Goal: Information Seeking & Learning: Learn about a topic

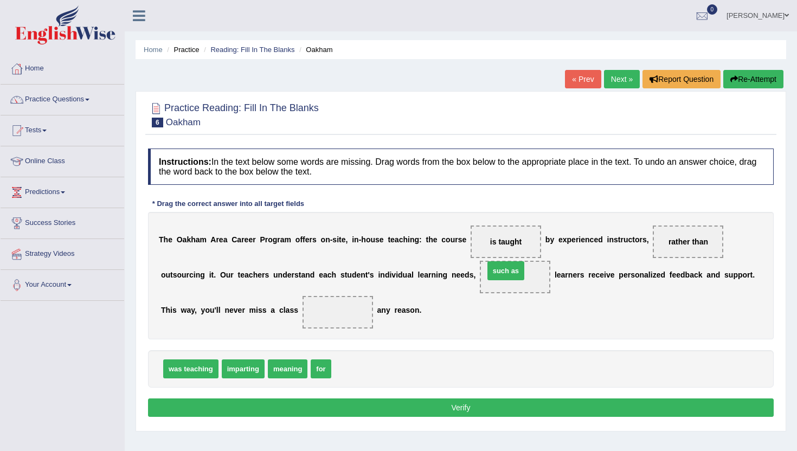
drag, startPoint x: 344, startPoint y: 369, endPoint x: 495, endPoint y: 270, distance: 179.7
drag, startPoint x: 515, startPoint y: 280, endPoint x: 392, endPoint y: 378, distance: 157.3
drag, startPoint x: 278, startPoint y: 374, endPoint x: 480, endPoint y: 285, distance: 221.4
drag, startPoint x: 278, startPoint y: 371, endPoint x: 335, endPoint y: 314, distance: 80.5
click at [363, 418] on div "Instructions: In the text below some words are missing. Drag words from the box…" at bounding box center [460, 284] width 631 height 282
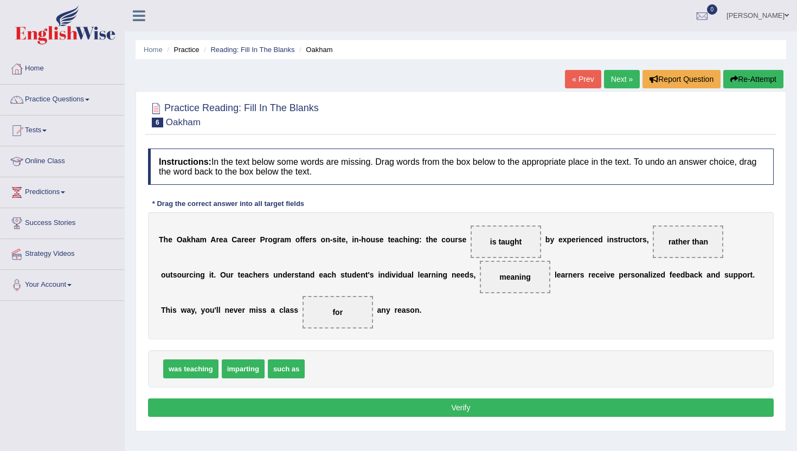
click at [364, 415] on button "Verify" at bounding box center [461, 408] width 626 height 18
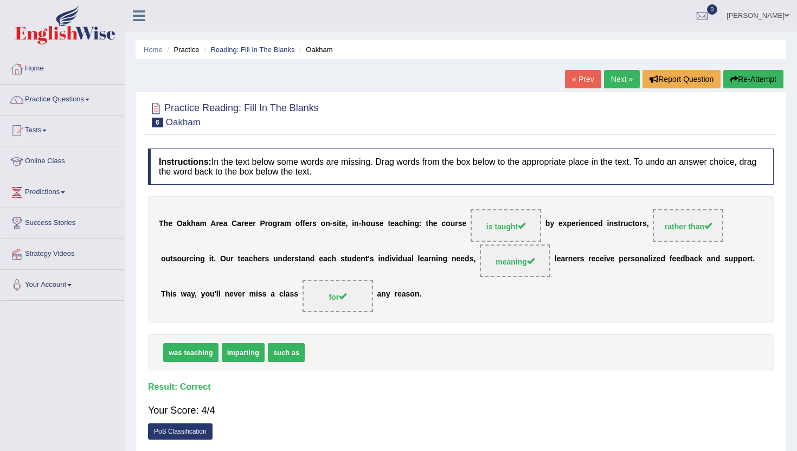
click at [615, 81] on link "Next »" at bounding box center [622, 79] width 36 height 18
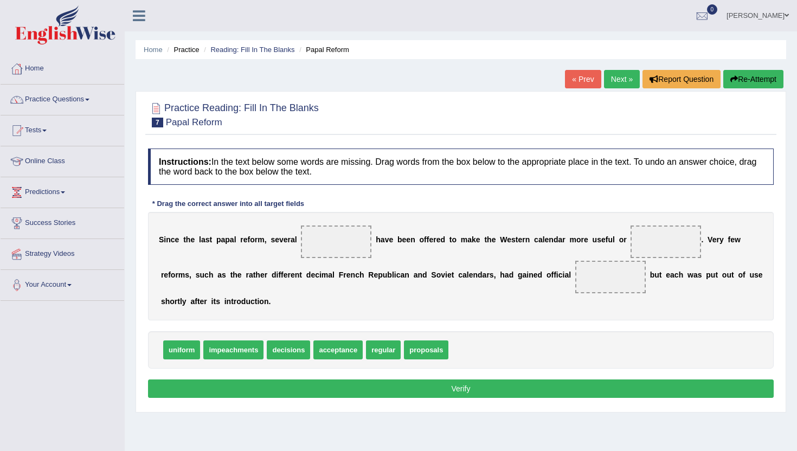
click at [280, 355] on span "decisions" at bounding box center [288, 350] width 43 height 19
drag, startPoint x: 427, startPoint y: 354, endPoint x: 333, endPoint y: 247, distance: 141.8
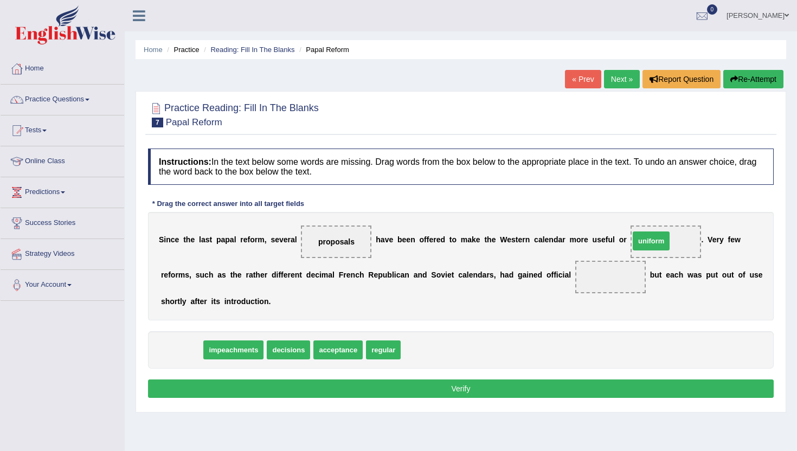
drag, startPoint x: 181, startPoint y: 354, endPoint x: 648, endPoint y: 243, distance: 480.3
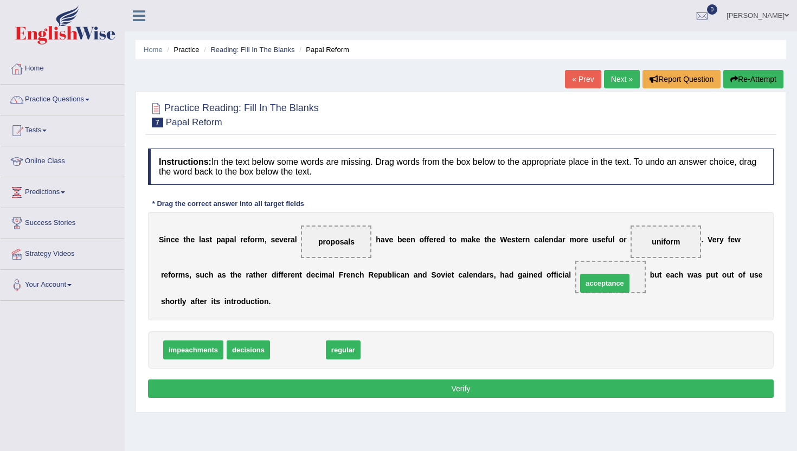
drag, startPoint x: 281, startPoint y: 358, endPoint x: 587, endPoint y: 290, distance: 313.4
click at [574, 378] on div "Instructions: In the text below some words are missing. Drag words from the box…" at bounding box center [460, 275] width 631 height 264
click at [574, 388] on button "Verify" at bounding box center [461, 389] width 626 height 18
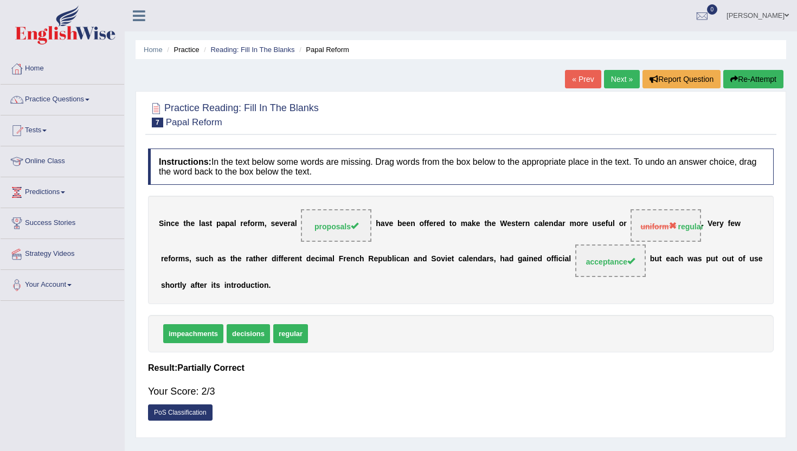
click at [622, 73] on link "Next »" at bounding box center [622, 79] width 36 height 18
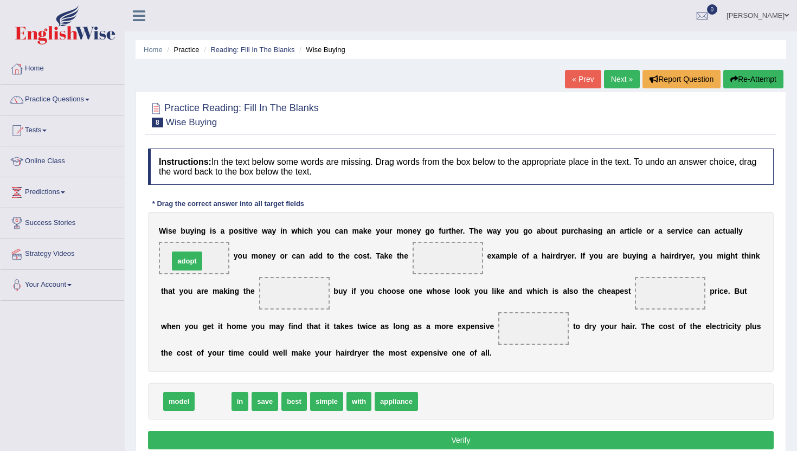
drag, startPoint x: 213, startPoint y: 405, endPoint x: 187, endPoint y: 265, distance: 142.8
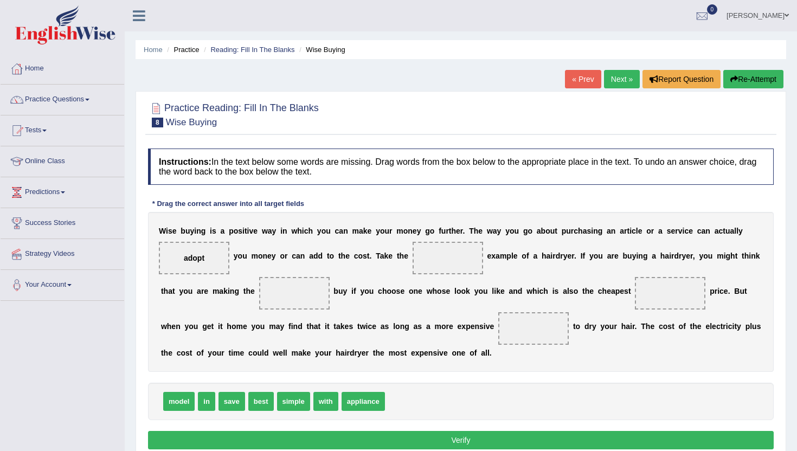
click at [189, 260] on span "adopt" at bounding box center [194, 258] width 21 height 9
drag, startPoint x: 259, startPoint y: 407, endPoint x: 432, endPoint y: 273, distance: 218.4
drag, startPoint x: 345, startPoint y: 405, endPoint x: 304, endPoint y: 298, distance: 115.0
drag, startPoint x: 295, startPoint y: 293, endPoint x: 341, endPoint y: 416, distance: 131.2
drag, startPoint x: 261, startPoint y: 404, endPoint x: 291, endPoint y: 290, distance: 117.6
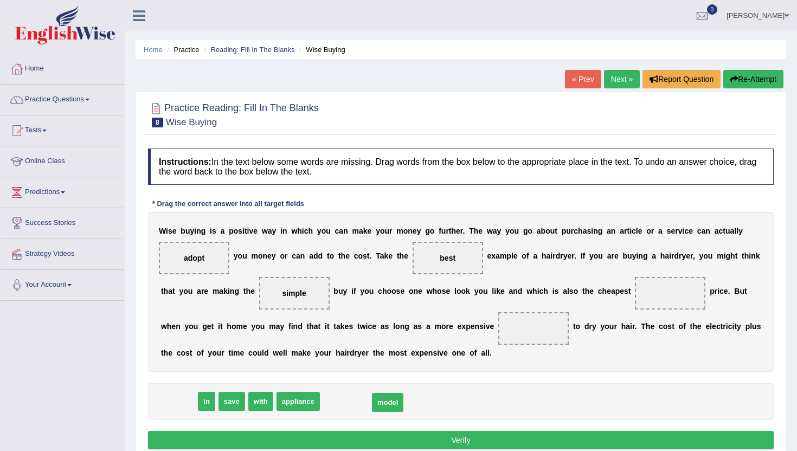
drag, startPoint x: 175, startPoint y: 406, endPoint x: 382, endPoint y: 408, distance: 206.6
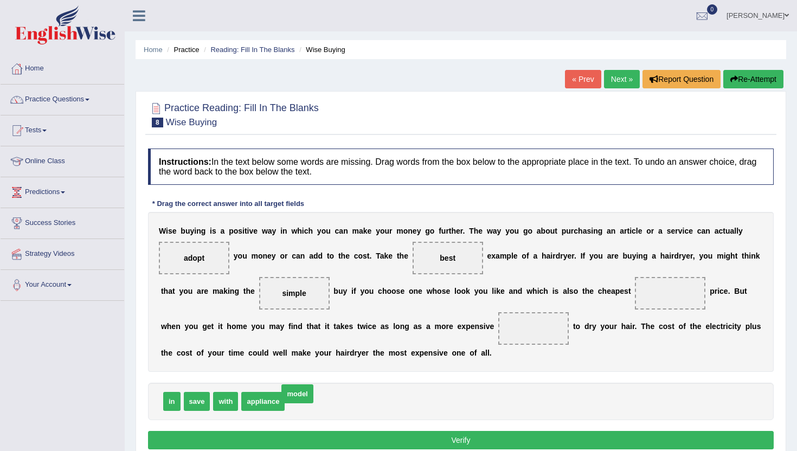
drag, startPoint x: 298, startPoint y: 407, endPoint x: 292, endPoint y: 399, distance: 9.7
drag, startPoint x: 292, startPoint y: 400, endPoint x: 629, endPoint y: 290, distance: 354.4
drag, startPoint x: 252, startPoint y: 405, endPoint x: 522, endPoint y: 336, distance: 279.2
click at [486, 435] on button "Verify" at bounding box center [461, 440] width 626 height 18
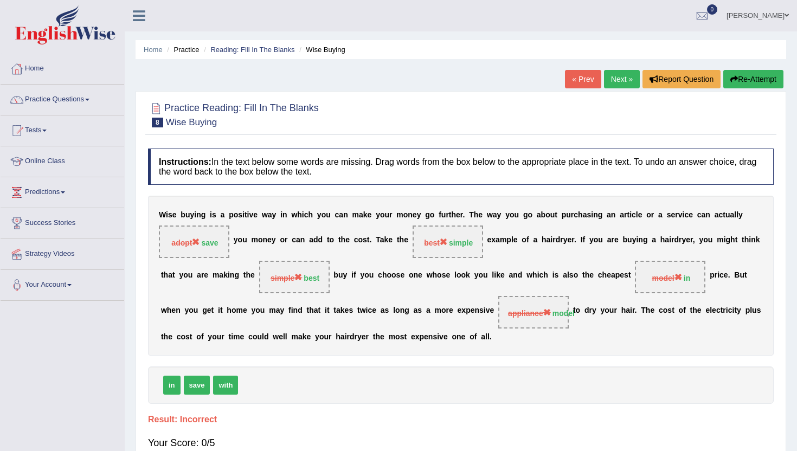
click at [620, 74] on link "Next »" at bounding box center [622, 79] width 36 height 18
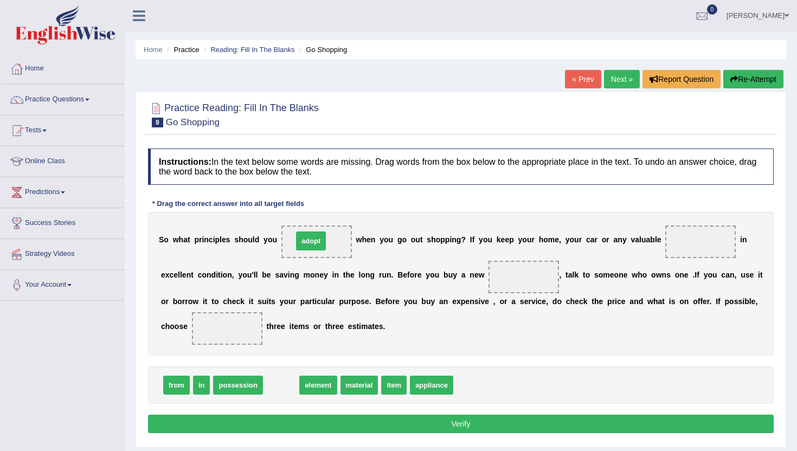
drag, startPoint x: 281, startPoint y: 388, endPoint x: 312, endPoint y: 244, distance: 147.6
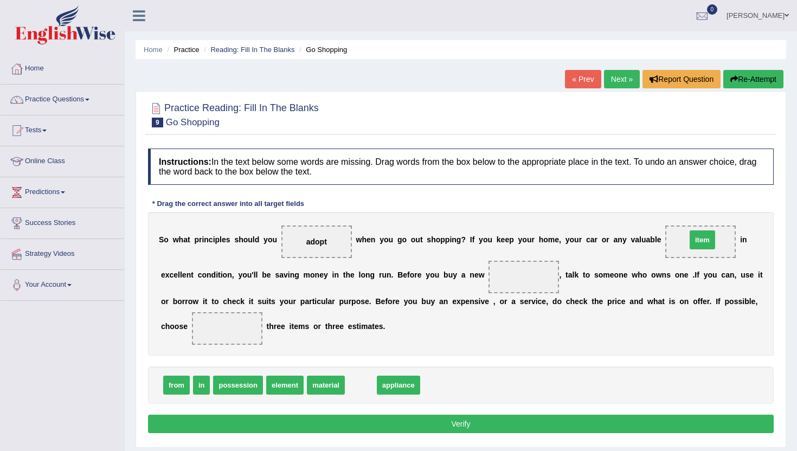
drag, startPoint x: 355, startPoint y: 389, endPoint x: 696, endPoint y: 246, distance: 369.9
drag, startPoint x: 368, startPoint y: 388, endPoint x: 522, endPoint y: 281, distance: 187.9
drag, startPoint x: 518, startPoint y: 278, endPoint x: 697, endPoint y: 223, distance: 187.1
drag, startPoint x: 359, startPoint y: 388, endPoint x: 528, endPoint y: 279, distance: 200.8
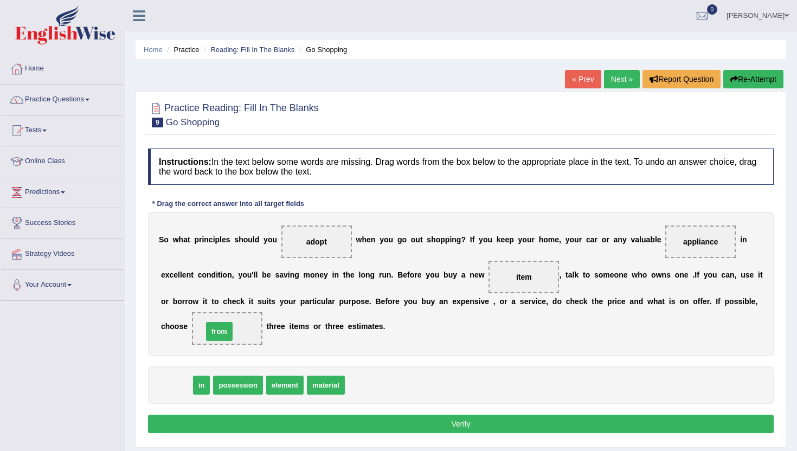
drag, startPoint x: 177, startPoint y: 387, endPoint x: 222, endPoint y: 333, distance: 70.5
click at [296, 425] on button "Verify" at bounding box center [461, 424] width 626 height 18
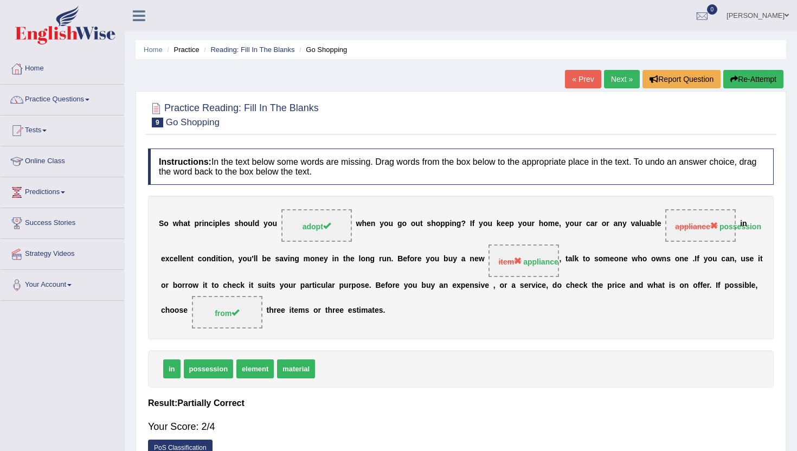
click at [618, 76] on link "Next »" at bounding box center [622, 79] width 36 height 18
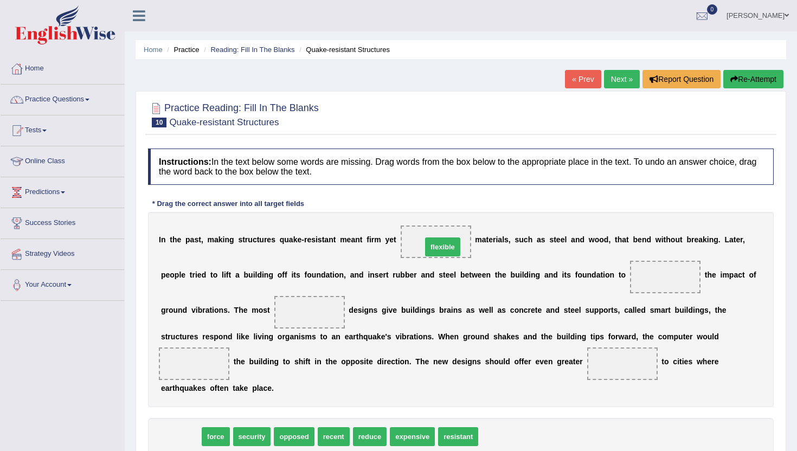
drag, startPoint x: 175, startPoint y: 436, endPoint x: 437, endPoint y: 243, distance: 325.3
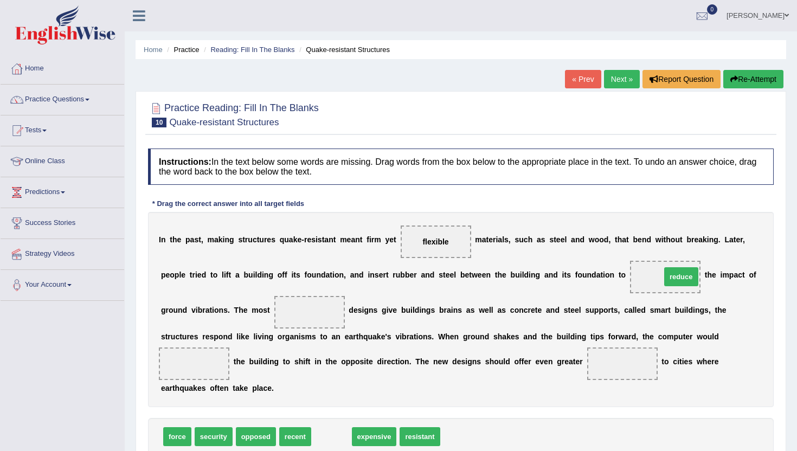
drag, startPoint x: 326, startPoint y: 439, endPoint x: 676, endPoint y: 279, distance: 384.6
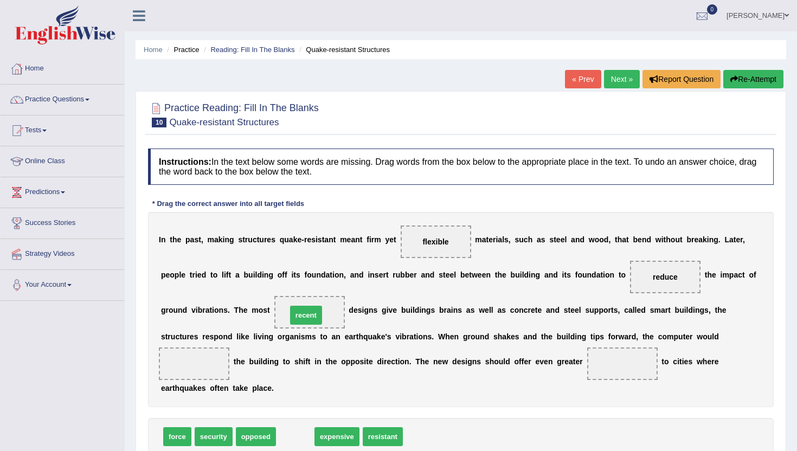
drag, startPoint x: 291, startPoint y: 438, endPoint x: 302, endPoint y: 316, distance: 122.5
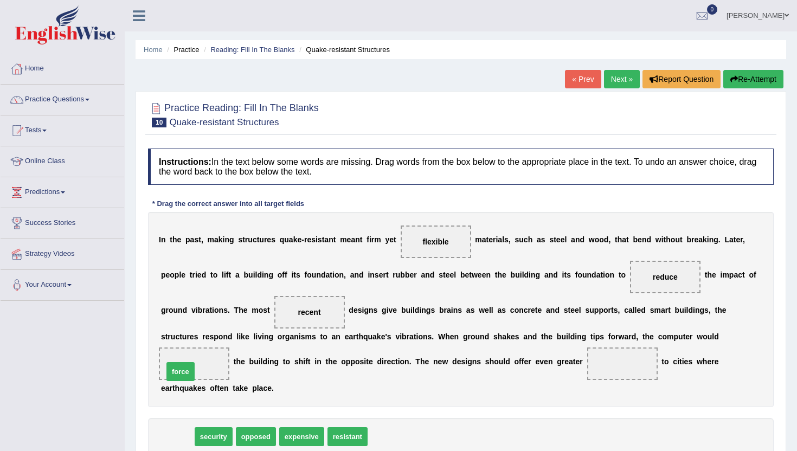
drag, startPoint x: 174, startPoint y: 439, endPoint x: 178, endPoint y: 374, distance: 65.7
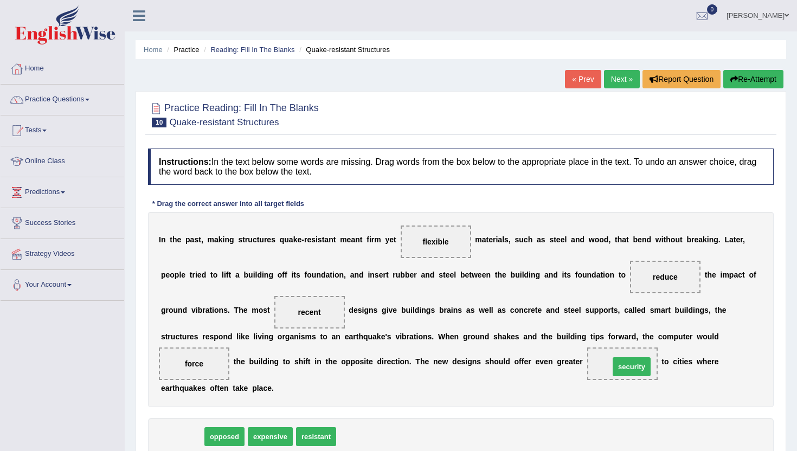
drag, startPoint x: 181, startPoint y: 437, endPoint x: 629, endPoint y: 366, distance: 454.0
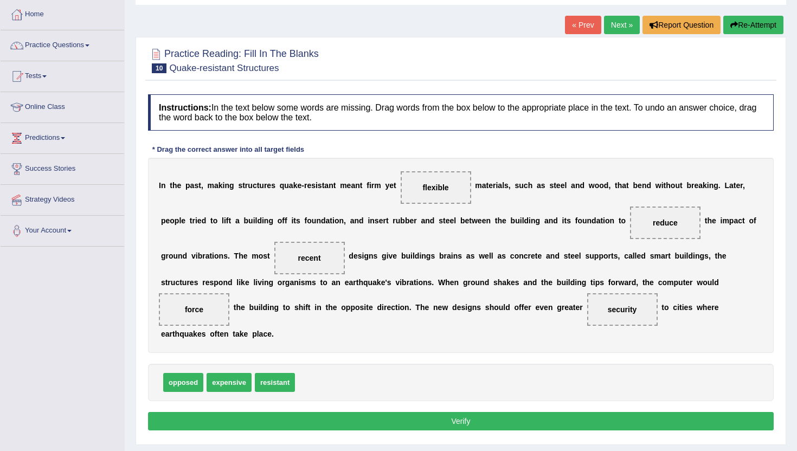
scroll to position [65, 0]
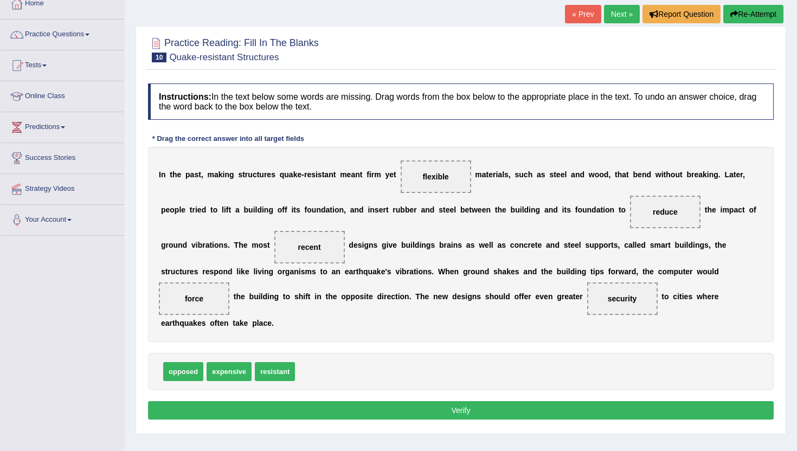
click at [371, 410] on button "Verify" at bounding box center [461, 410] width 626 height 18
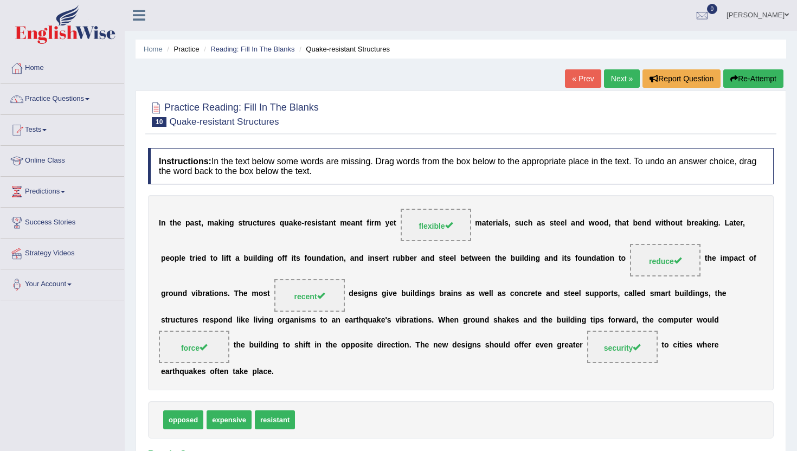
scroll to position [0, 0]
